Goal: Information Seeking & Learning: Check status

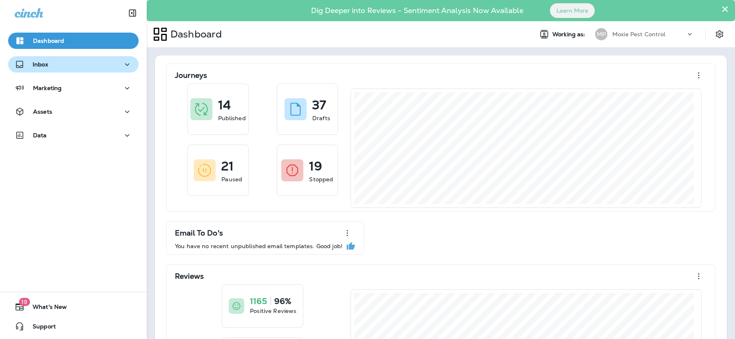
click at [122, 64] on icon "button" at bounding box center [127, 65] width 10 height 10
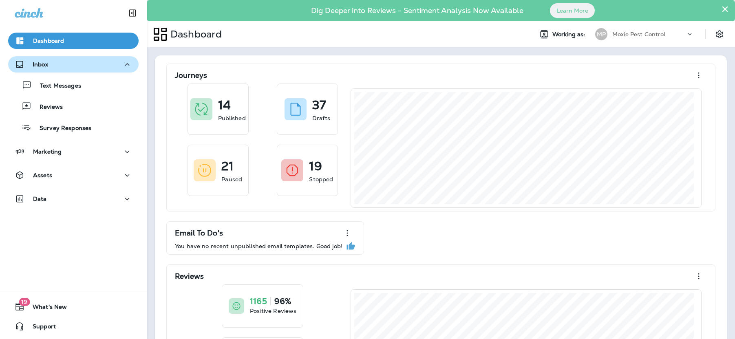
click at [122, 66] on icon "button" at bounding box center [127, 65] width 10 height 10
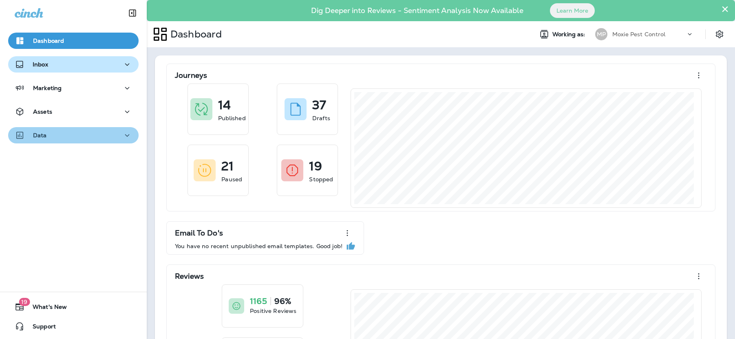
click at [104, 135] on div "Data" at bounding box center [73, 135] width 117 height 10
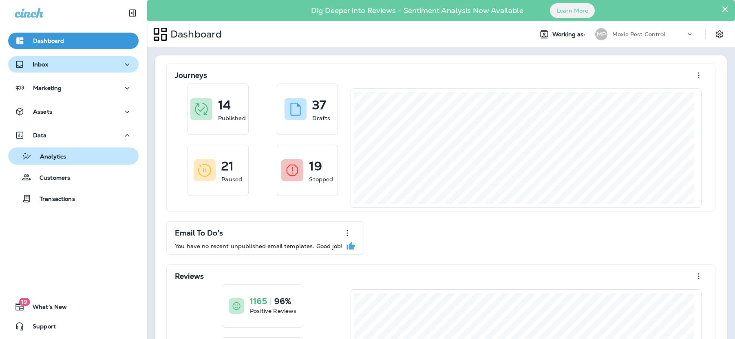
click at [61, 159] on p "Analytics" at bounding box center [49, 157] width 34 height 8
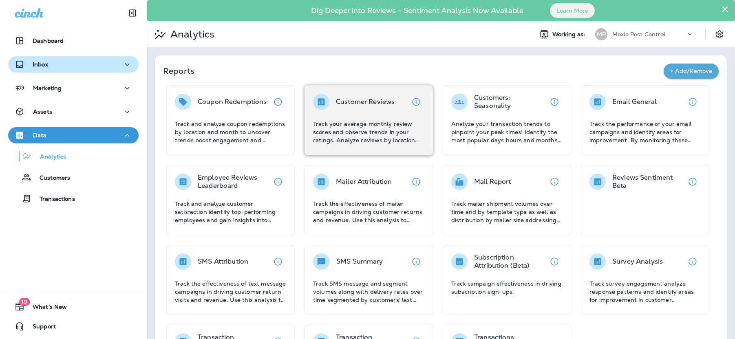
click at [384, 124] on p "Track your average monthly review scores and observe trends in your ratings. An…" at bounding box center [368, 132] width 111 height 24
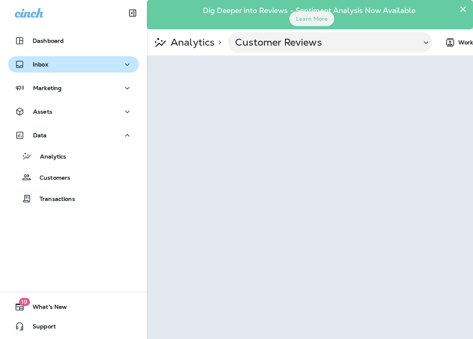
click at [462, 8] on button "×" at bounding box center [463, 8] width 8 height 13
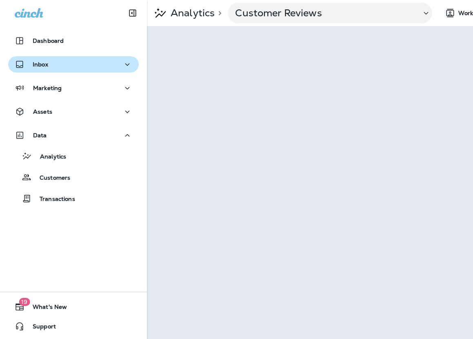
click at [460, 16] on span "Working as:" at bounding box center [475, 13] width 35 height 7
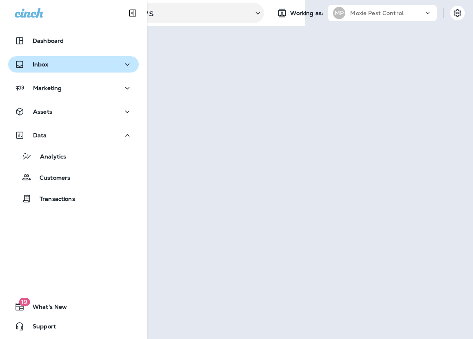
click at [420, 22] on div "Analytics > Customer Reviews Working as: MP Moxie Pest Control" at bounding box center [310, 169] width 326 height 339
click at [422, 14] on div "Moxie Pest Control" at bounding box center [386, 13] width 73 height 12
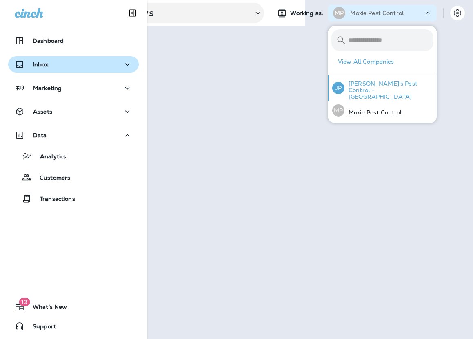
click at [373, 82] on p "[PERSON_NAME]'s Pest Control - [GEOGRAPHIC_DATA]" at bounding box center [388, 90] width 89 height 20
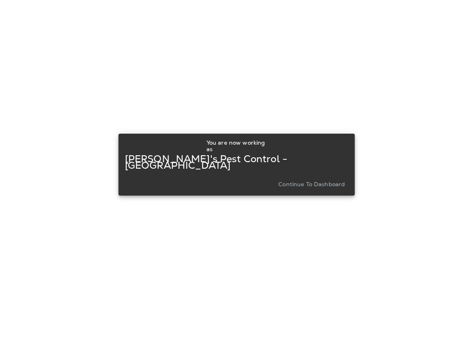
click at [322, 188] on div "You are now working as [PERSON_NAME]'s Pest Control - [GEOGRAPHIC_DATA] Continu…" at bounding box center [236, 164] width 223 height 57
click at [321, 181] on p "Continue to Dashboard" at bounding box center [311, 184] width 66 height 7
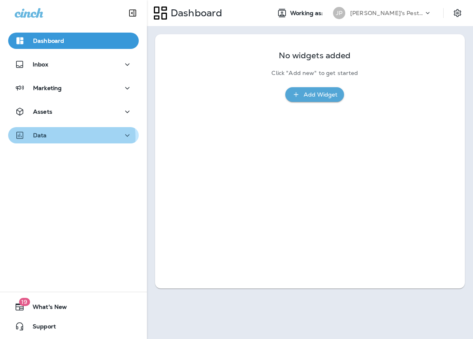
click at [70, 137] on div "Data" at bounding box center [73, 135] width 117 height 10
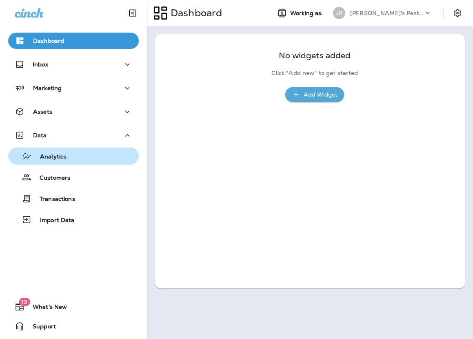
click at [77, 155] on div "Analytics" at bounding box center [73, 156] width 124 height 12
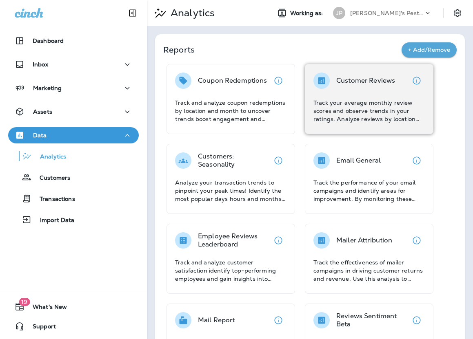
click at [358, 102] on p "Track your average monthly review scores and observe trends in your ratings. An…" at bounding box center [368, 111] width 111 height 24
